Goal: Transaction & Acquisition: Download file/media

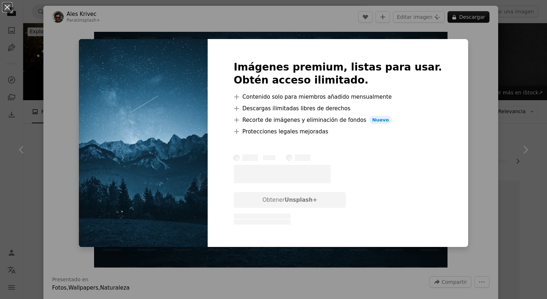
scroll to position [2901, 0]
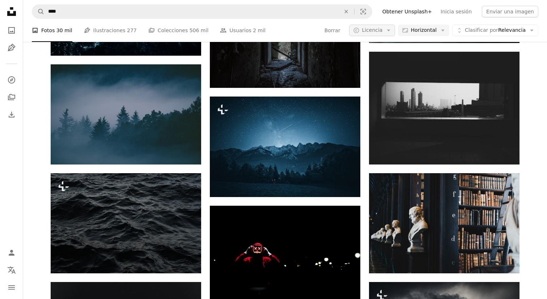
click at [381, 29] on span "Licencia" at bounding box center [371, 30] width 21 height 6
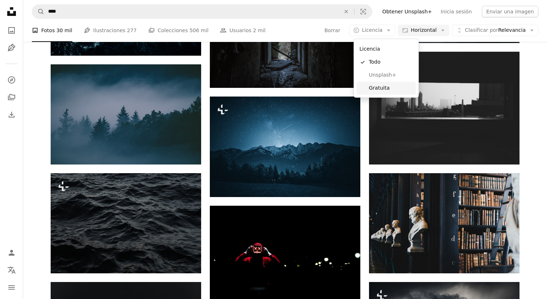
click at [376, 87] on span "Gratuita" at bounding box center [391, 88] width 44 height 7
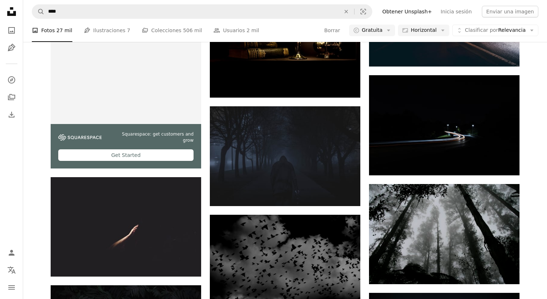
scroll to position [1176, 0]
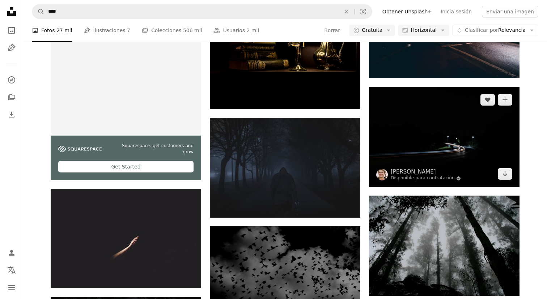
click at [411, 132] on img at bounding box center [444, 137] width 150 height 100
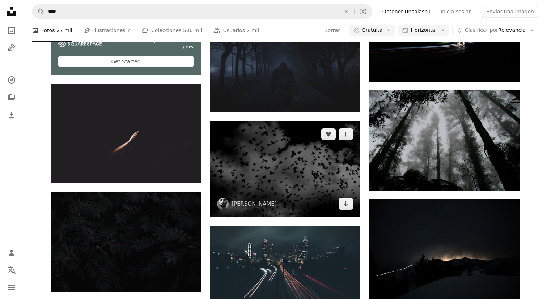
scroll to position [1283, 0]
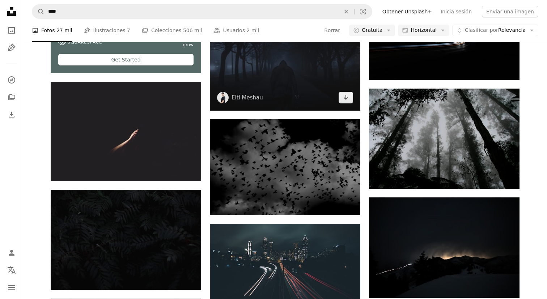
click at [303, 80] on img at bounding box center [285, 61] width 150 height 100
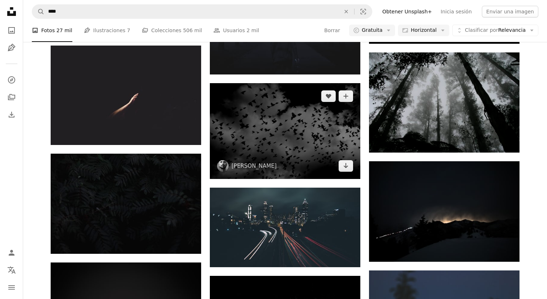
scroll to position [1317, 0]
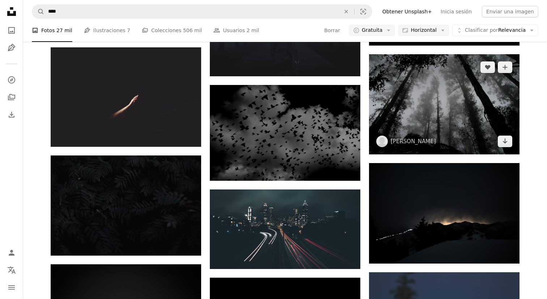
click at [400, 110] on img at bounding box center [444, 104] width 150 height 100
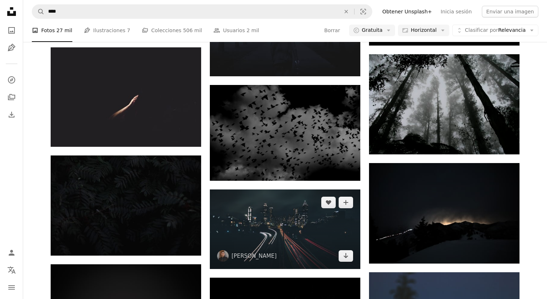
click at [307, 241] on img at bounding box center [285, 229] width 150 height 80
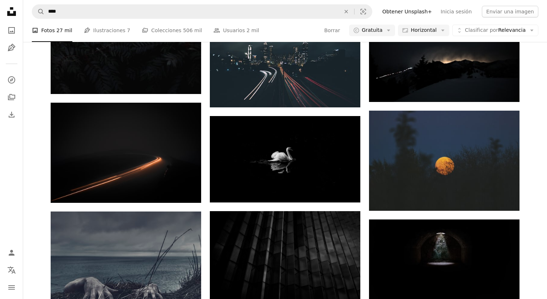
scroll to position [1495, 0]
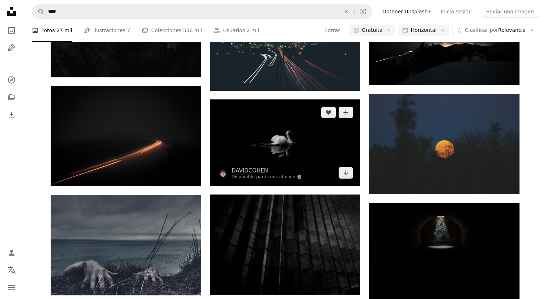
click at [308, 168] on img at bounding box center [285, 142] width 150 height 86
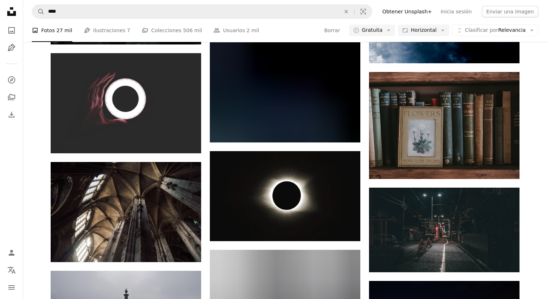
scroll to position [4544, 0]
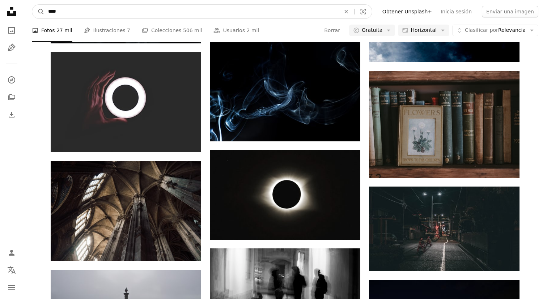
click at [249, 11] on input "****" at bounding box center [191, 12] width 294 height 14
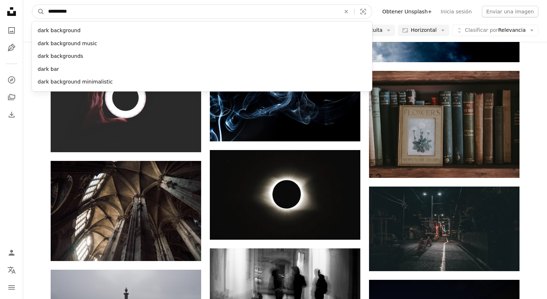
type input "**********"
click button "A magnifying glass" at bounding box center [38, 12] width 12 height 14
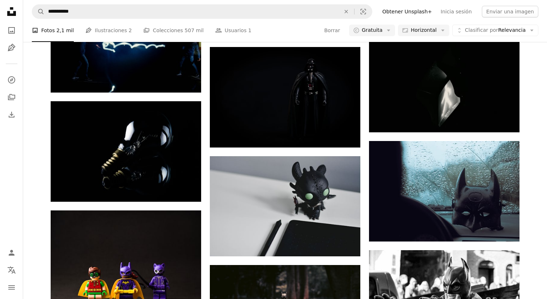
scroll to position [2472, 0]
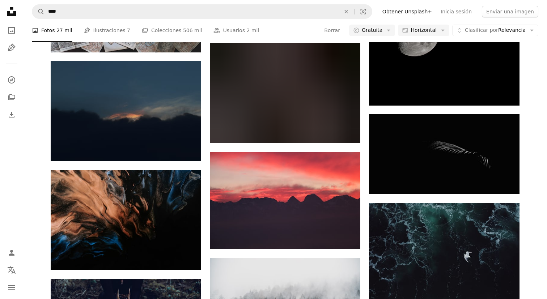
scroll to position [5499, 0]
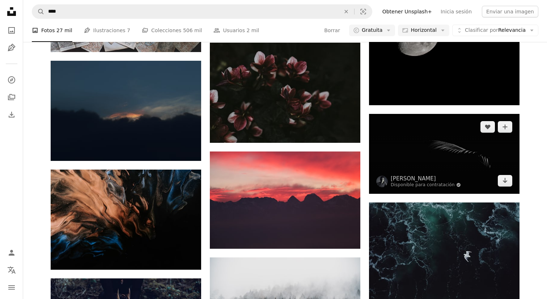
click at [412, 147] on img at bounding box center [444, 154] width 150 height 80
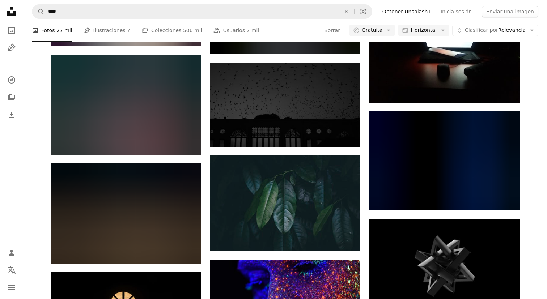
scroll to position [10375, 0]
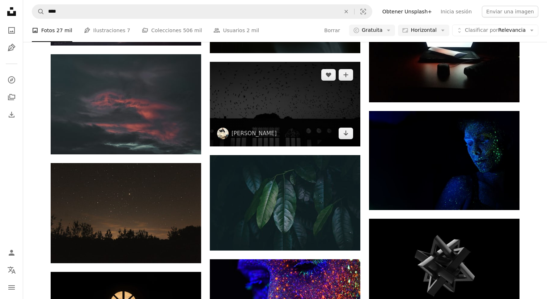
click at [309, 111] on img at bounding box center [285, 104] width 150 height 85
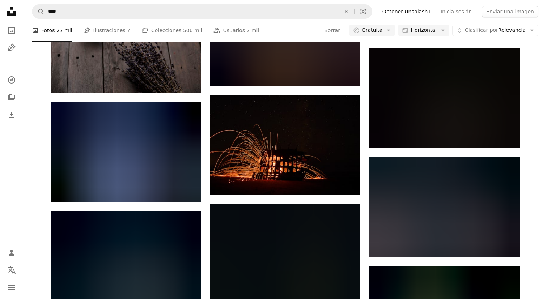
scroll to position [10835, 0]
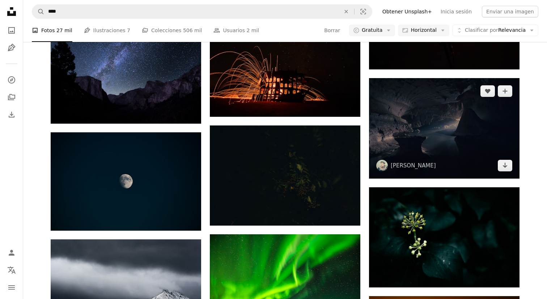
click at [445, 142] on img at bounding box center [444, 128] width 150 height 100
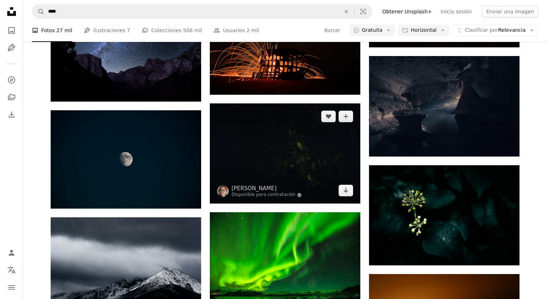
scroll to position [10881, 0]
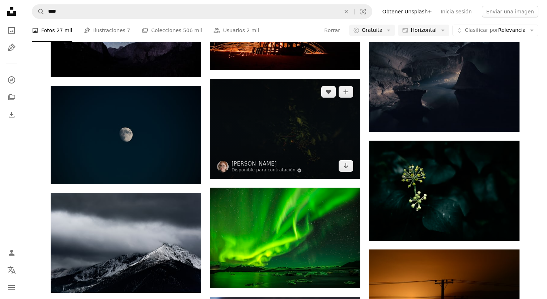
click at [315, 143] on img at bounding box center [285, 129] width 150 height 100
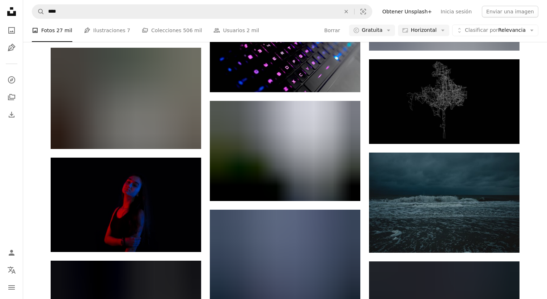
scroll to position [19098, 0]
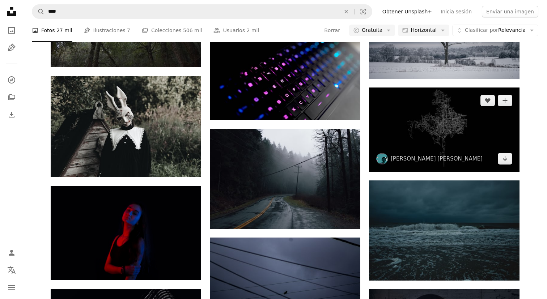
click at [461, 125] on img at bounding box center [444, 129] width 150 height 85
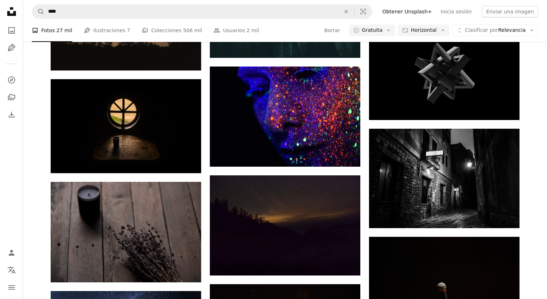
scroll to position [10578, 0]
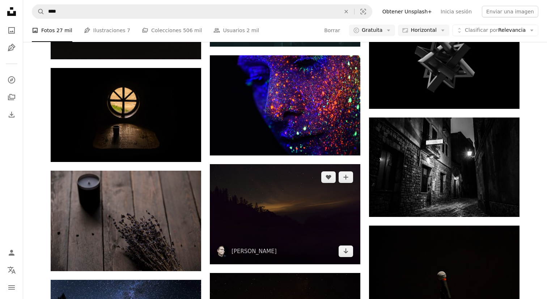
click at [309, 214] on img at bounding box center [285, 214] width 150 height 100
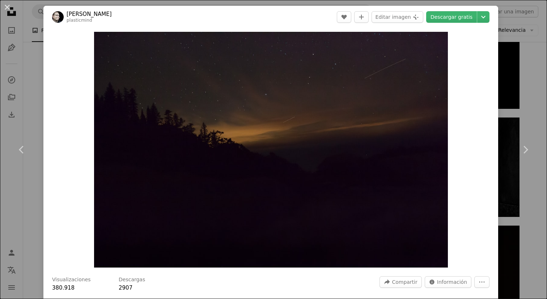
click at [37, 13] on div "An X shape Chevron left Chevron right [PERSON_NAME] plasticmind A heart A plus …" at bounding box center [273, 149] width 547 height 299
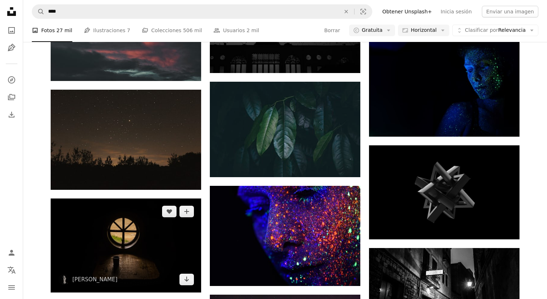
scroll to position [10446, 0]
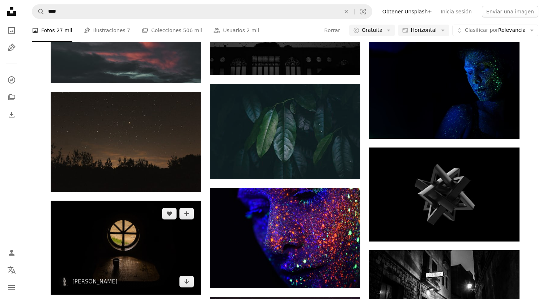
click at [145, 217] on img at bounding box center [126, 248] width 150 height 94
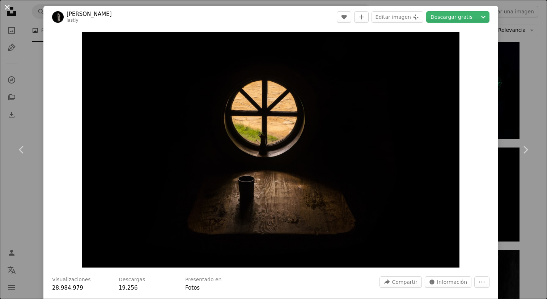
click at [9, 10] on button "An X shape" at bounding box center [7, 7] width 9 height 9
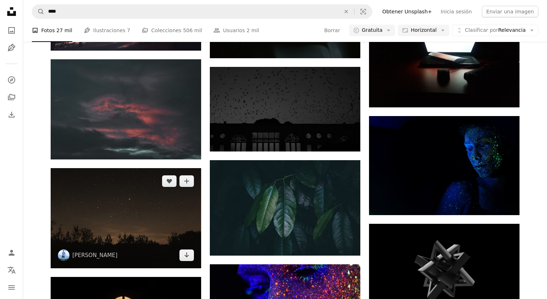
scroll to position [10291, 0]
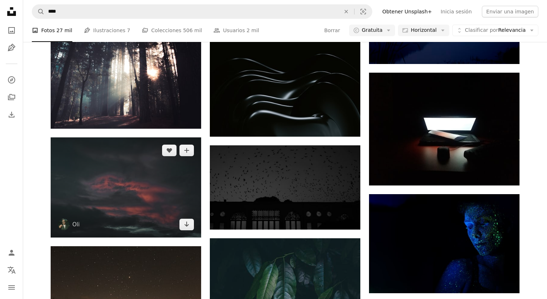
click at [138, 181] on img at bounding box center [126, 187] width 150 height 100
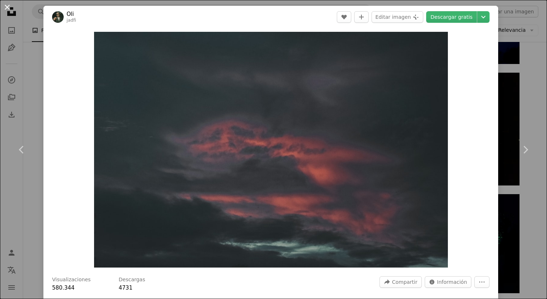
click at [5, 6] on button "An X shape" at bounding box center [7, 7] width 9 height 9
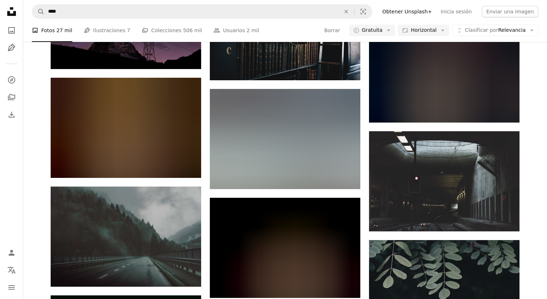
scroll to position [9672, 0]
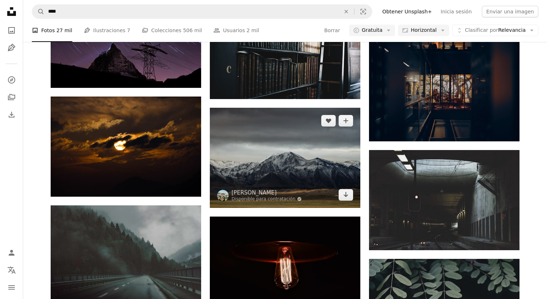
click at [234, 155] on img at bounding box center [285, 158] width 150 height 100
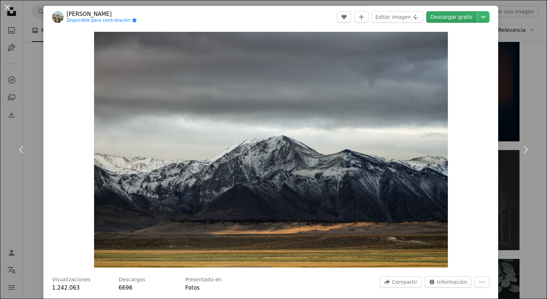
click at [450, 14] on link "Descargar gratis" at bounding box center [451, 17] width 51 height 12
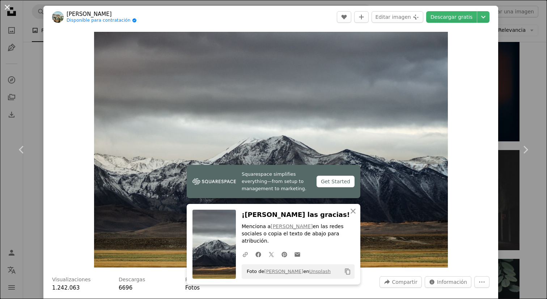
click at [7, 6] on button "An X shape" at bounding box center [7, 7] width 9 height 9
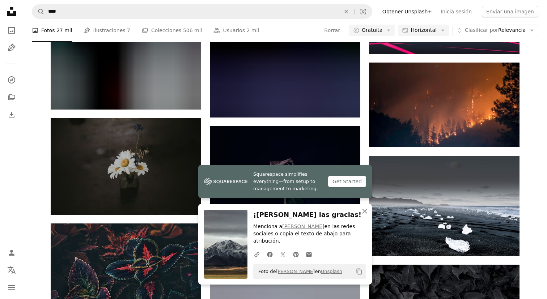
scroll to position [9318, 0]
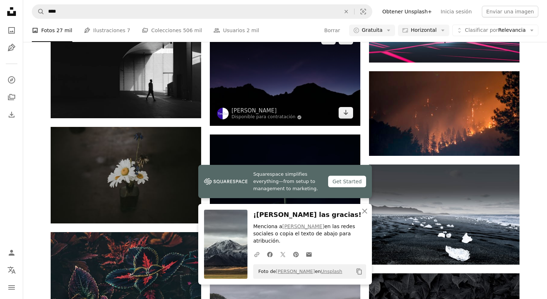
click at [235, 107] on img at bounding box center [285, 76] width 150 height 100
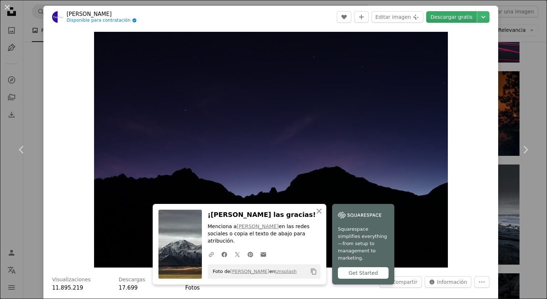
click at [456, 18] on link "Descargar gratis" at bounding box center [451, 17] width 51 height 12
